Goal: Task Accomplishment & Management: Use online tool/utility

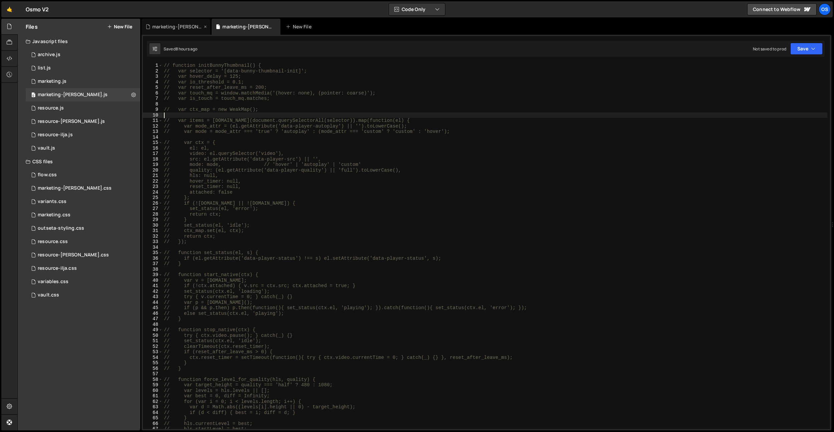
click at [179, 29] on div "marketing-[PERSON_NAME].css" at bounding box center [177, 26] width 50 height 7
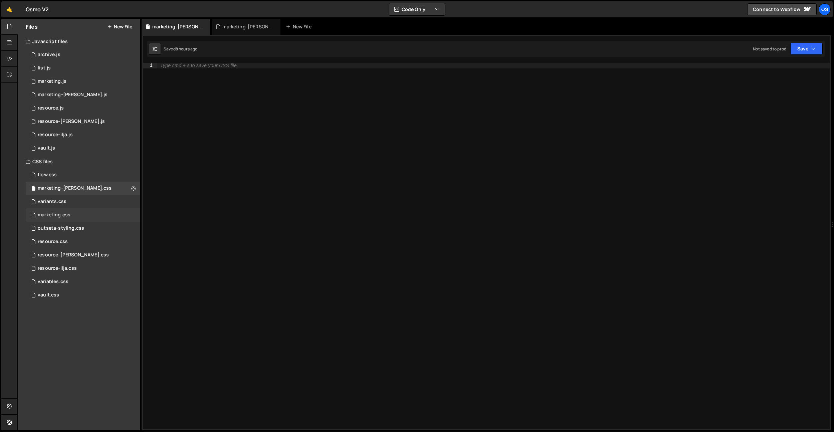
click at [64, 216] on div "marketing.css" at bounding box center [54, 215] width 33 height 6
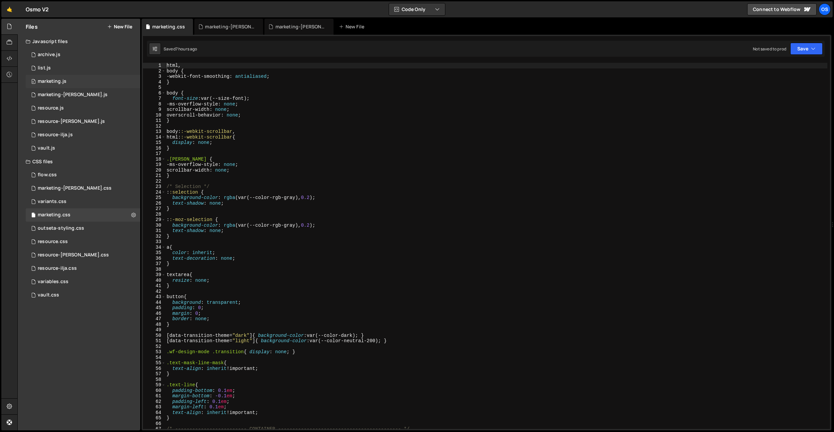
click at [60, 85] on div "0 marketing.js 0" at bounding box center [83, 81] width 115 height 13
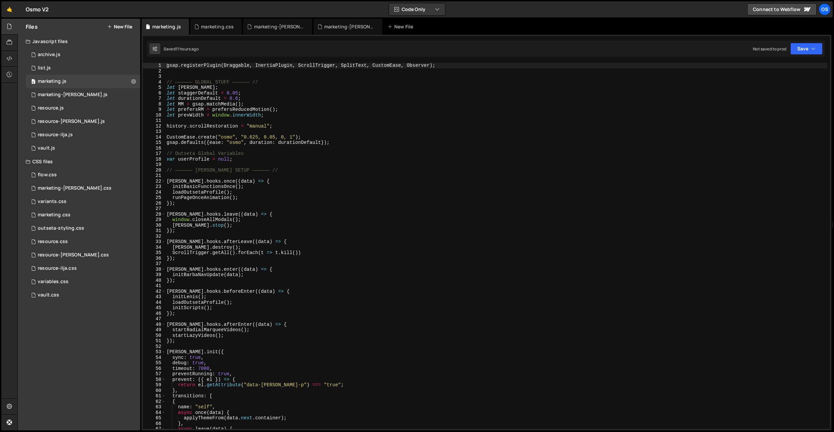
type textarea "});"
click at [343, 204] on div "gsap . registerPlugin ( Draggable , InertiaPlugin , ScrollTrigger , SplitText ,…" at bounding box center [496, 251] width 662 height 377
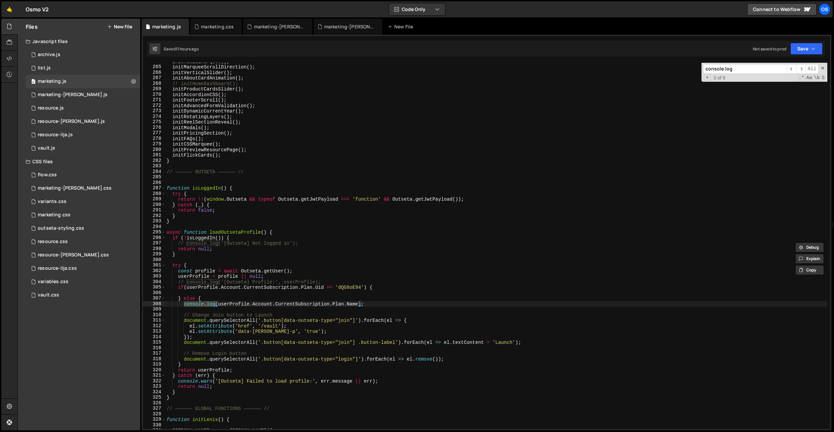
scroll to position [1298, 0]
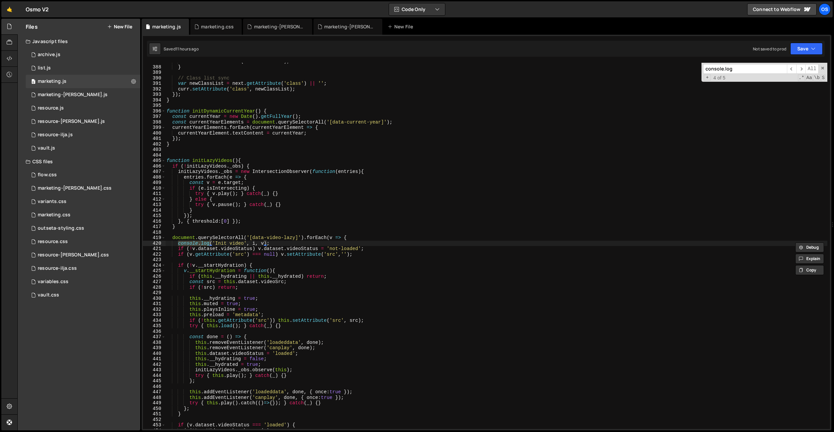
type input "console.log"
drag, startPoint x: 313, startPoint y: 242, endPoint x: 361, endPoint y: 238, distance: 48.3
click at [361, 238] on div "curr . removeAttribute ( 'aria-current' ) ; } // Class list sync var newClassLi…" at bounding box center [496, 247] width 662 height 377
type textarea "document.querySelectorAll('[data-video-lazy]').forEach(v => {"
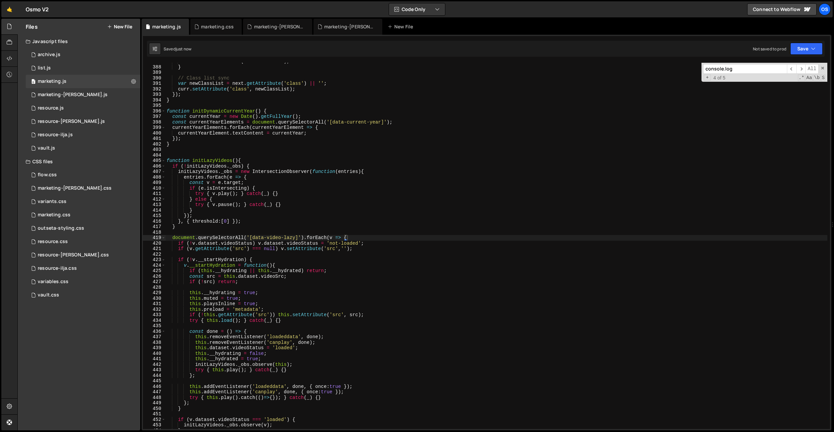
click at [752, 73] on input "console.log" at bounding box center [745, 69] width 84 height 10
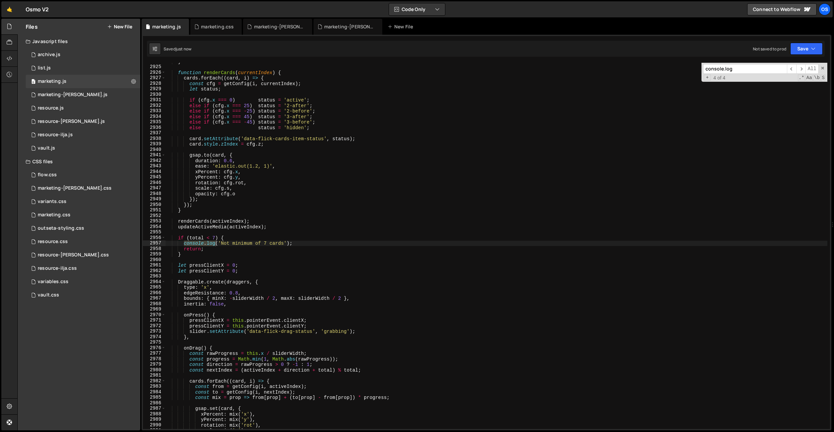
scroll to position [9814, 0]
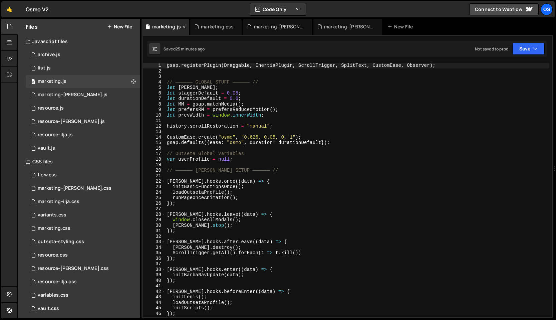
click at [184, 27] on icon at bounding box center [184, 26] width 5 height 7
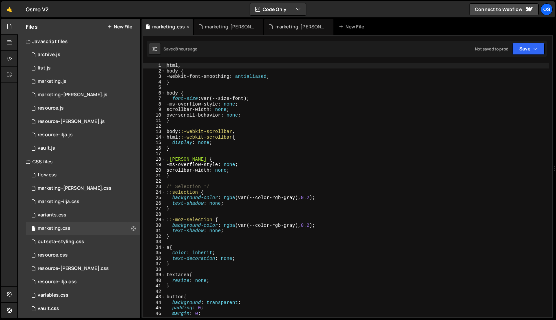
click at [190, 27] on icon at bounding box center [188, 26] width 5 height 7
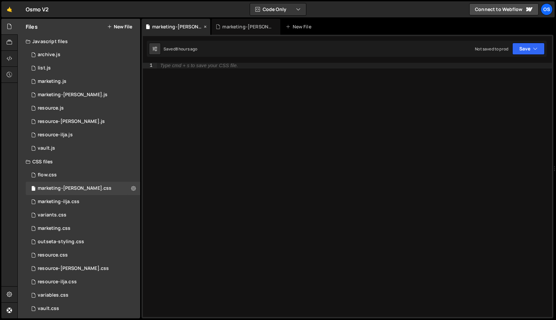
click at [204, 27] on icon at bounding box center [205, 26] width 5 height 7
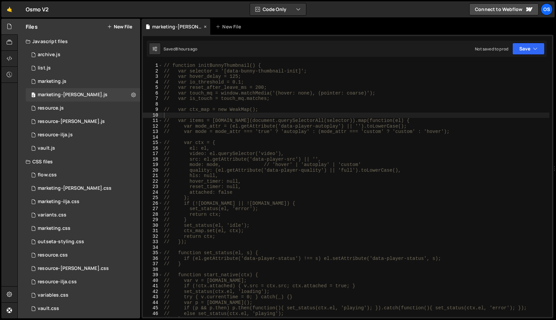
click at [203, 26] on icon at bounding box center [205, 26] width 5 height 7
